Goal: Task Accomplishment & Management: Use online tool/utility

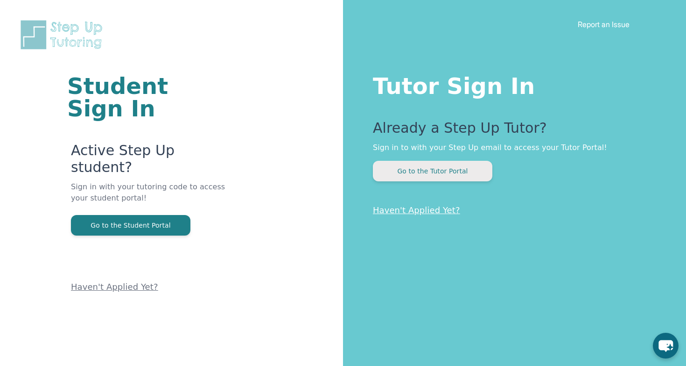
click at [412, 178] on button "Go to the Tutor Portal" at bounding box center [433, 171] width 120 height 21
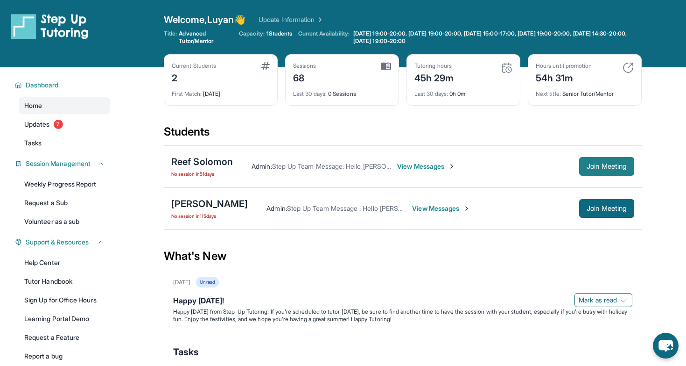
click at [601, 169] on span "Join Meeting" at bounding box center [607, 166] width 40 height 6
click at [602, 170] on button "Join Meeting" at bounding box center [607, 166] width 55 height 19
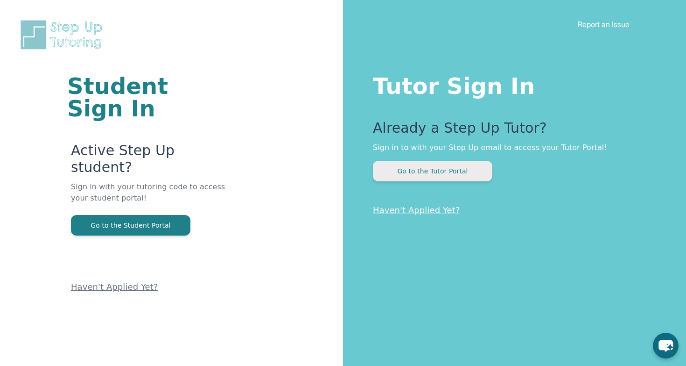
click at [471, 175] on button "Go to the Tutor Portal" at bounding box center [433, 171] width 120 height 21
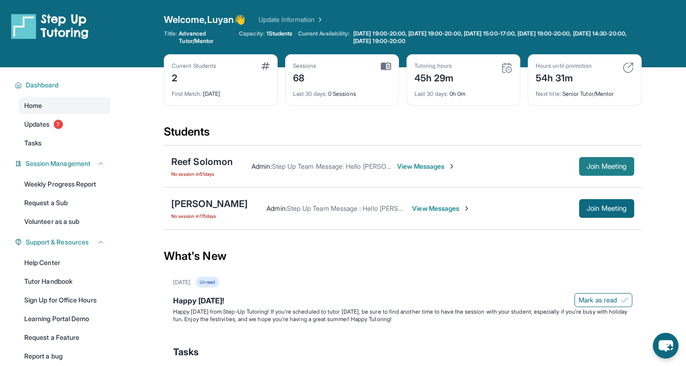
click at [608, 172] on button "Join Meeting" at bounding box center [607, 166] width 55 height 19
click at [523, 138] on div "Students" at bounding box center [403, 134] width 478 height 21
drag, startPoint x: 591, startPoint y: 172, endPoint x: 332, endPoint y: 144, distance: 261.1
click at [332, 144] on section "Students Reef [PERSON_NAME] No session [DATE] Admin : Step Up Team Message: Hel…" at bounding box center [403, 179] width 478 height 111
